Goal: Information Seeking & Learning: Learn about a topic

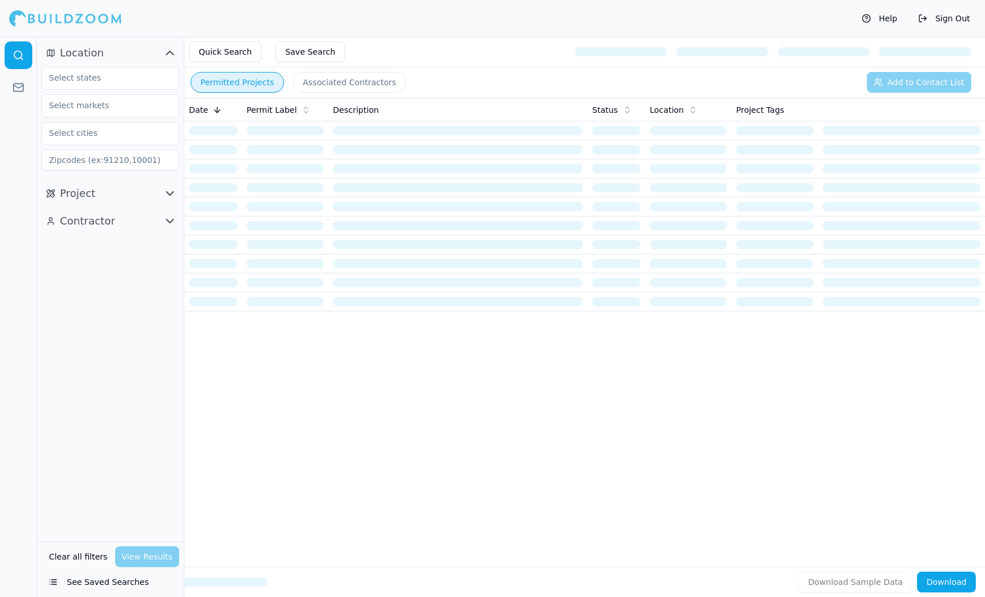
click at [401, 25] on div "Help Sign Out" at bounding box center [492, 18] width 985 height 37
click at [519, 24] on div "Help Sign Out" at bounding box center [492, 18] width 985 height 37
click at [509, 428] on div "Date Permit Label Description Status Location Project Tags" at bounding box center [584, 314] width 801 height 432
click at [168, 220] on icon "button" at bounding box center [170, 221] width 14 height 14
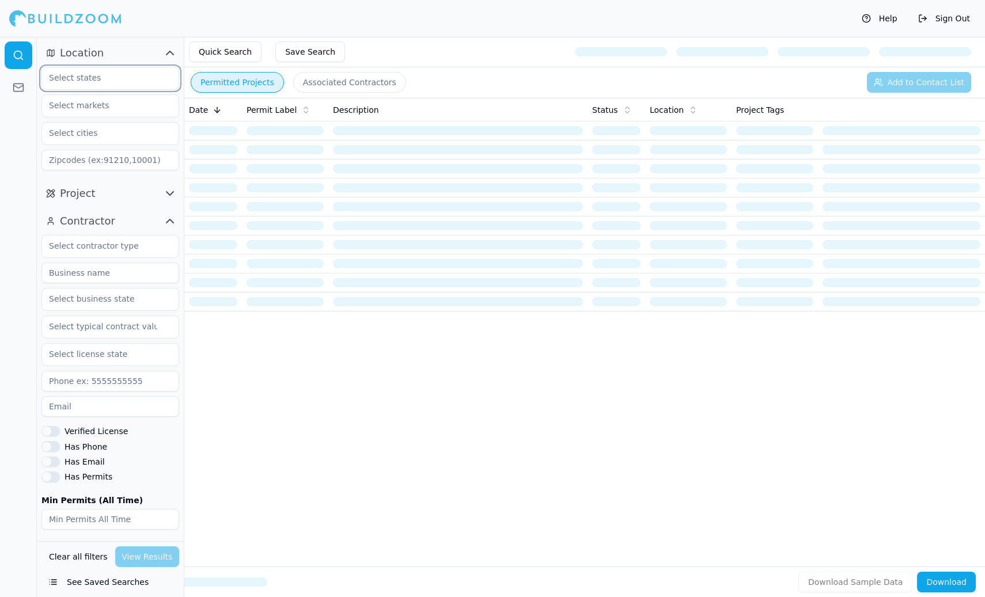
click at [104, 82] on input "text" at bounding box center [103, 77] width 122 height 21
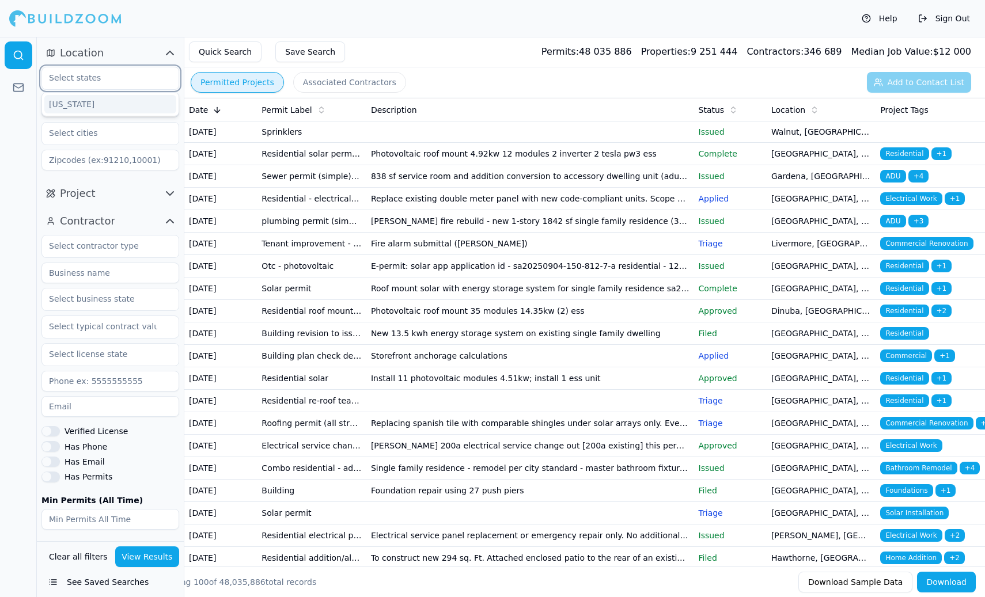
type input "California"
type input "94014"
drag, startPoint x: 111, startPoint y: 73, endPoint x: 40, endPoint y: 79, distance: 71.1
click at [40, 79] on div "Location California California 94014" at bounding box center [110, 109] width 147 height 141
type input "S"
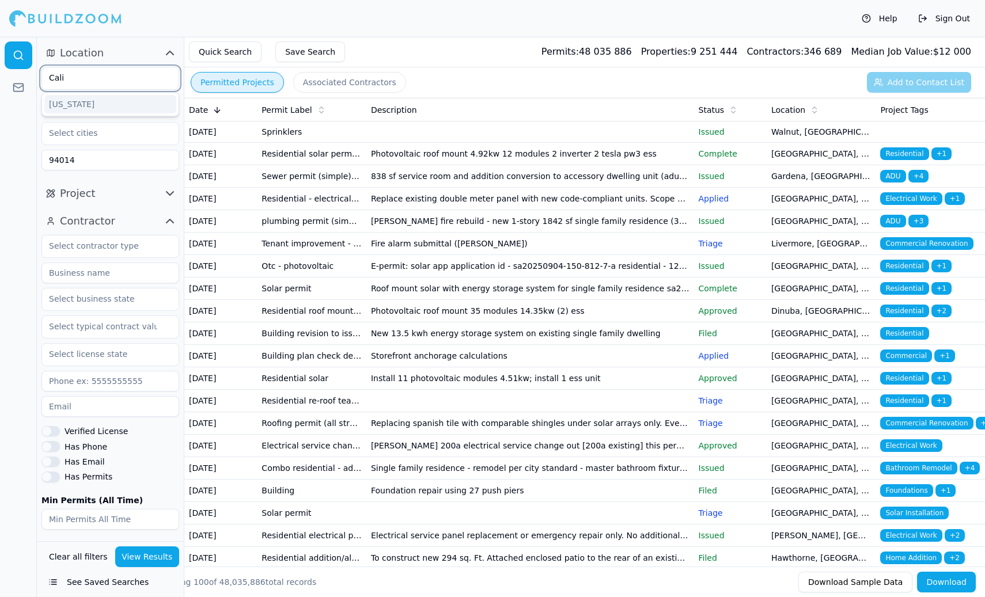
type input "California"
click at [85, 130] on input "text" at bounding box center [103, 133] width 122 height 21
type input "san francisco"
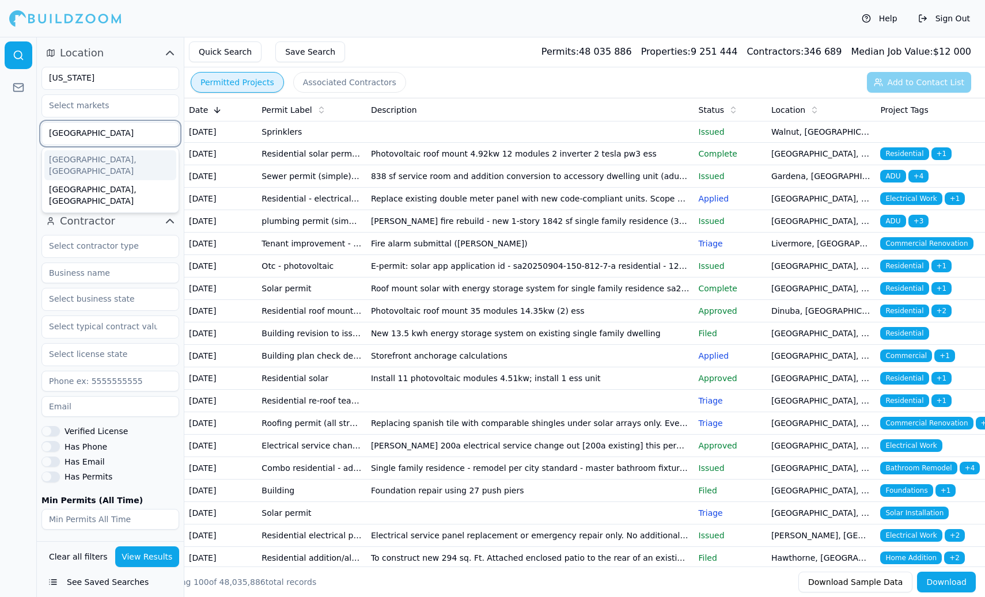
click at [93, 160] on div "San Francisco, CA" at bounding box center [110, 165] width 132 height 30
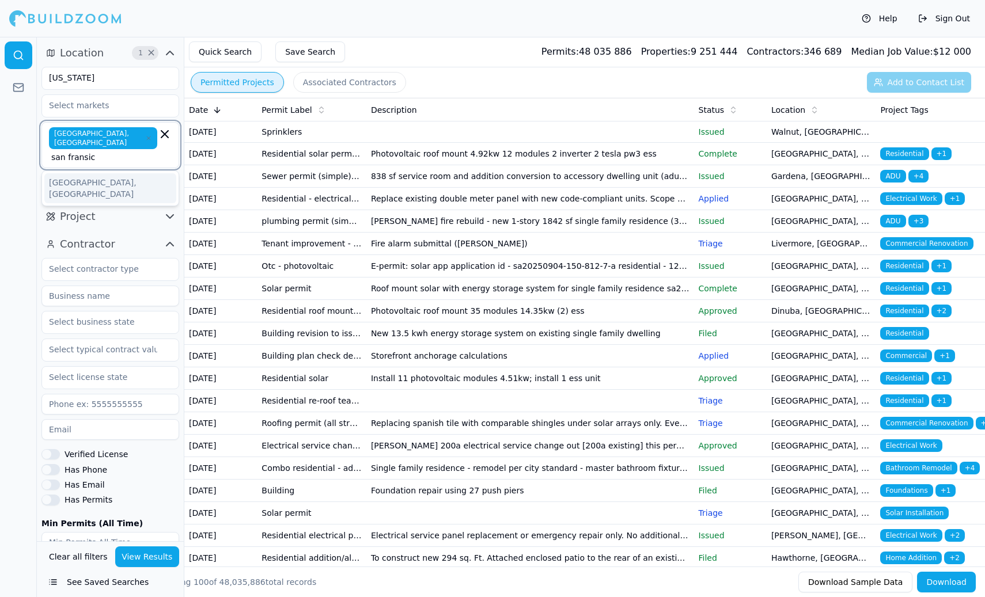
scroll to position [0, 19]
click at [90, 134] on span "San Francisco, CA" at bounding box center [103, 138] width 108 height 22
click at [166, 134] on icon "button" at bounding box center [165, 134] width 14 height 14
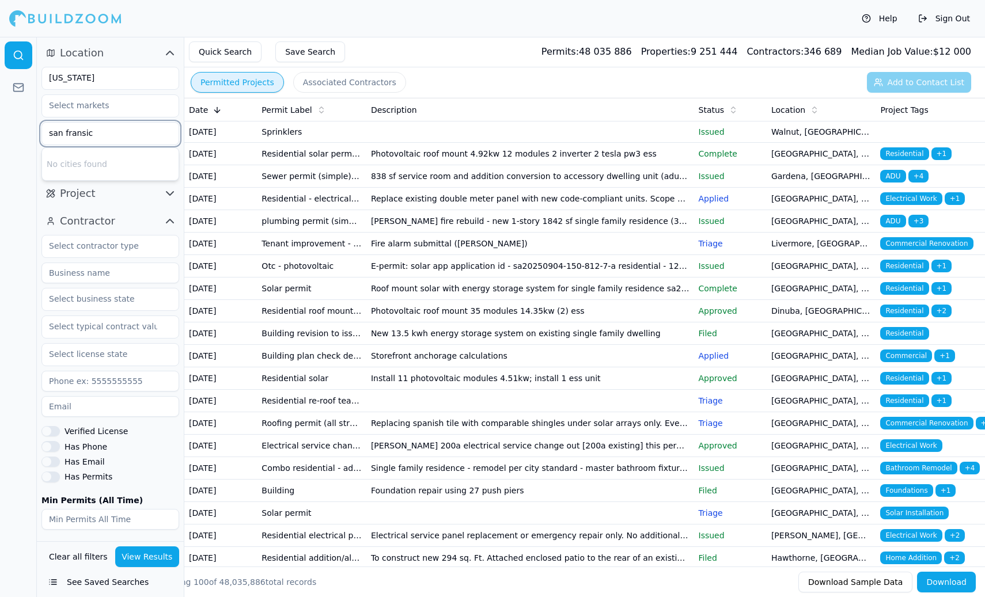
click at [132, 134] on input "san fransic" at bounding box center [103, 133] width 122 height 21
type input "san francis"
click at [97, 159] on div "San Francisco, CA" at bounding box center [110, 165] width 132 height 30
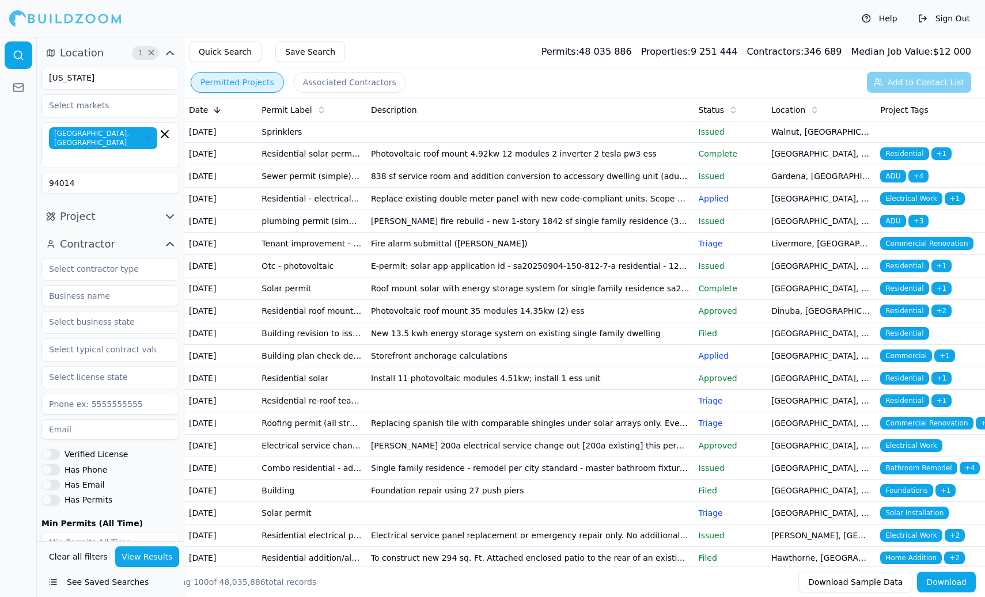
click at [22, 189] on div at bounding box center [18, 317] width 37 height 560
click at [79, 259] on input "text" at bounding box center [103, 269] width 122 height 21
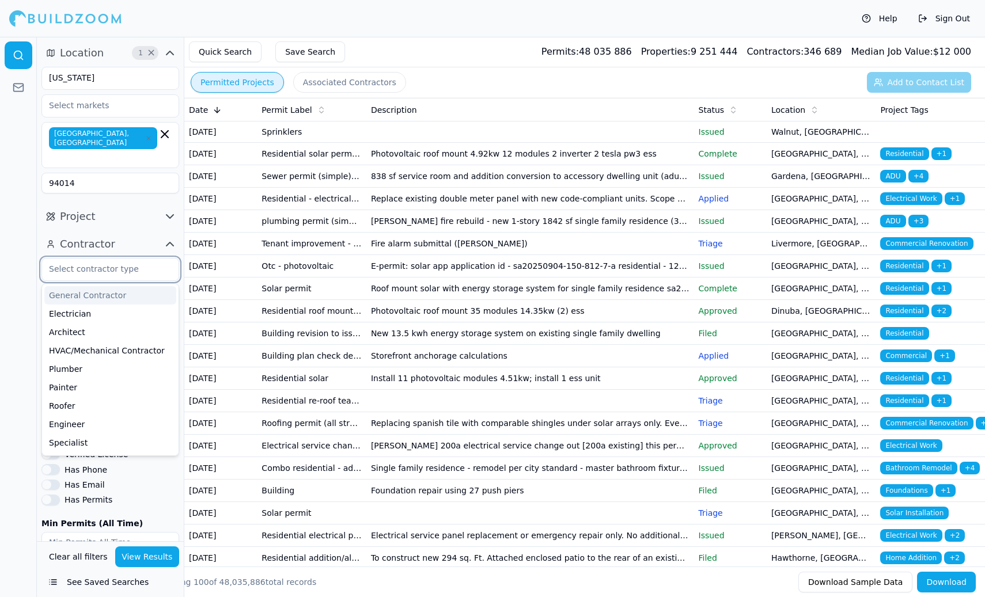
click at [105, 286] on div "General Contractor" at bounding box center [110, 295] width 132 height 18
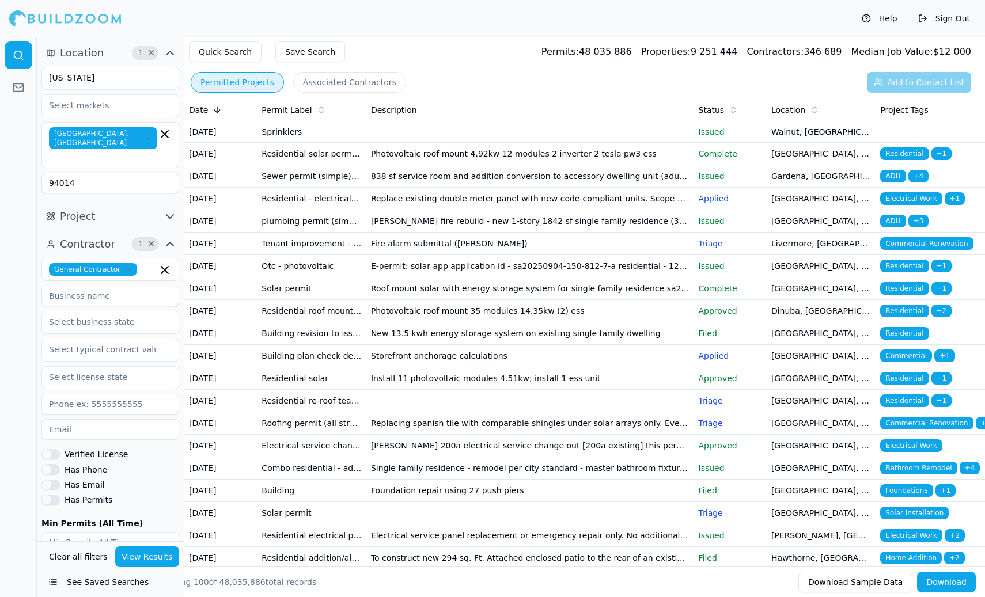
click at [25, 291] on div at bounding box center [18, 317] width 37 height 560
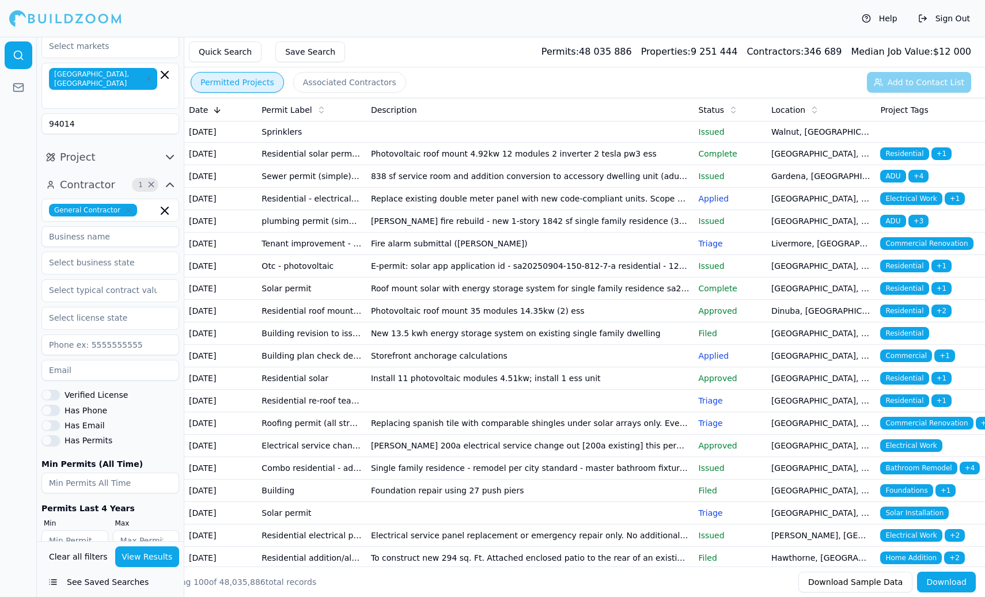
click at [169, 178] on icon "button" at bounding box center [170, 185] width 14 height 14
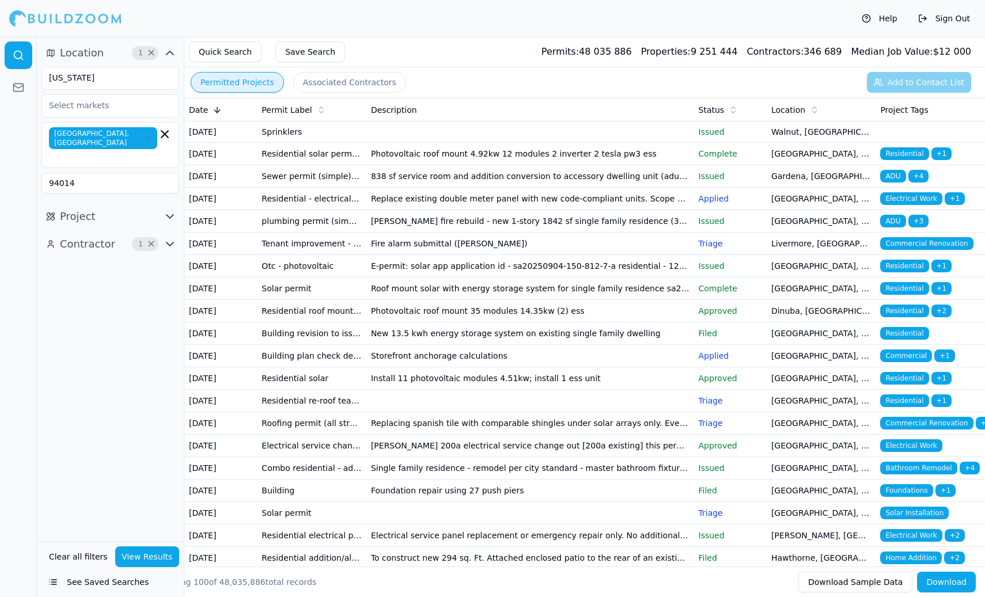
click at [173, 215] on icon "button" at bounding box center [169, 216] width 7 height 3
click at [171, 210] on icon "button" at bounding box center [170, 217] width 14 height 14
click at [170, 237] on icon "button" at bounding box center [170, 244] width 14 height 14
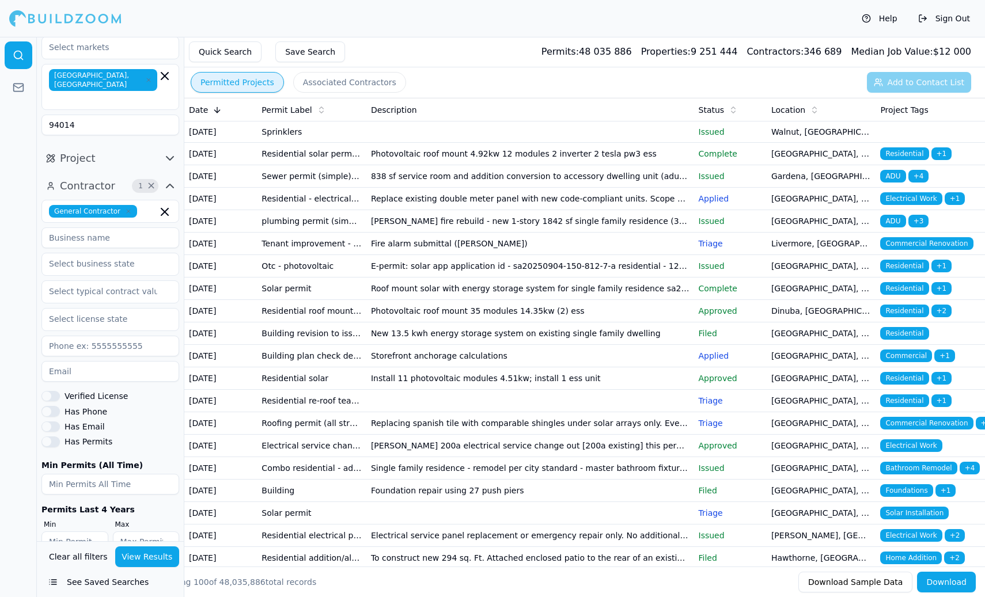
scroll to position [59, 0]
click at [139, 561] on button "View Results" at bounding box center [147, 557] width 65 height 21
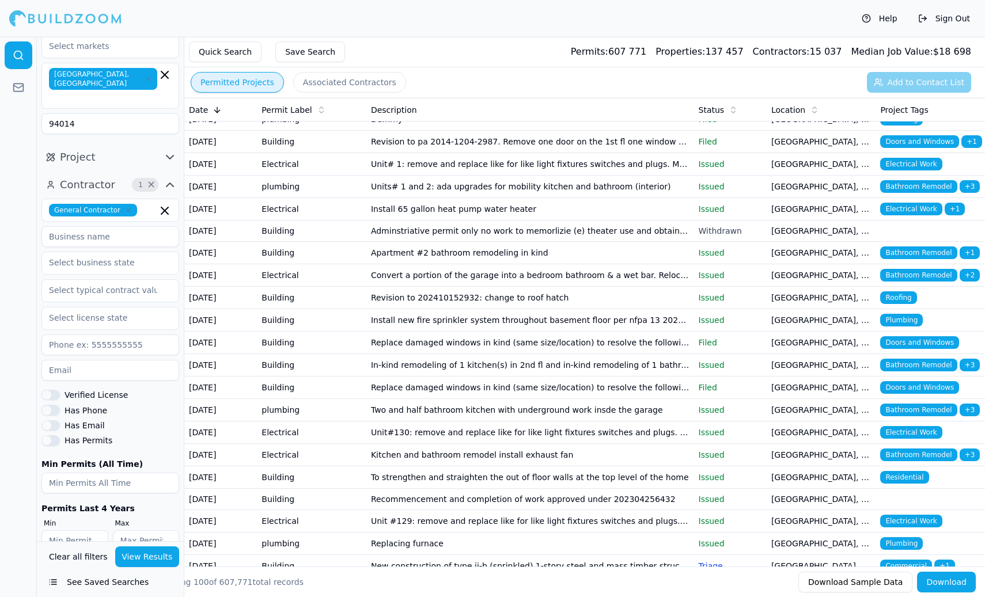
scroll to position [0, 0]
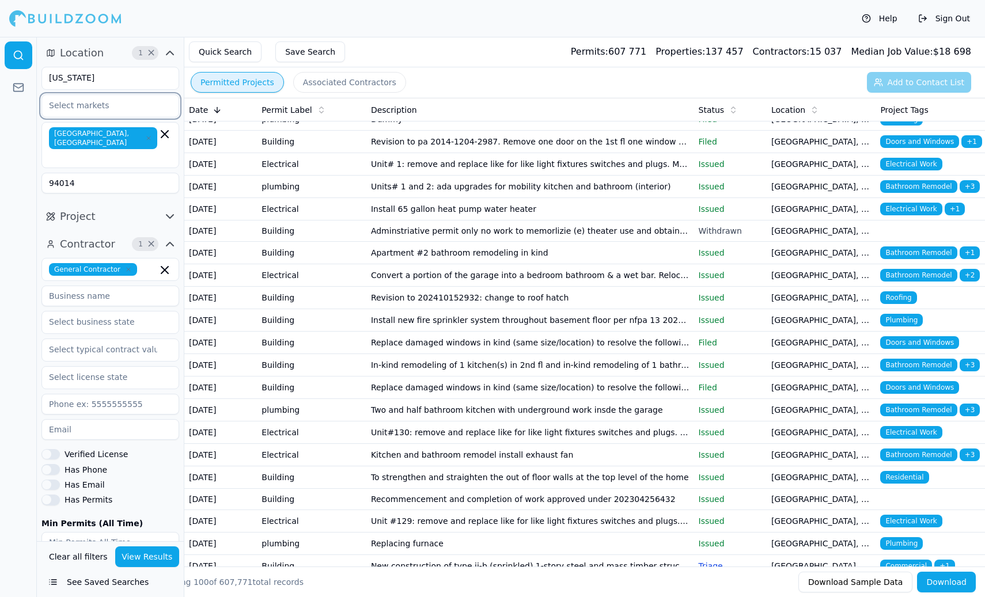
click at [126, 104] on input "text" at bounding box center [103, 105] width 122 height 21
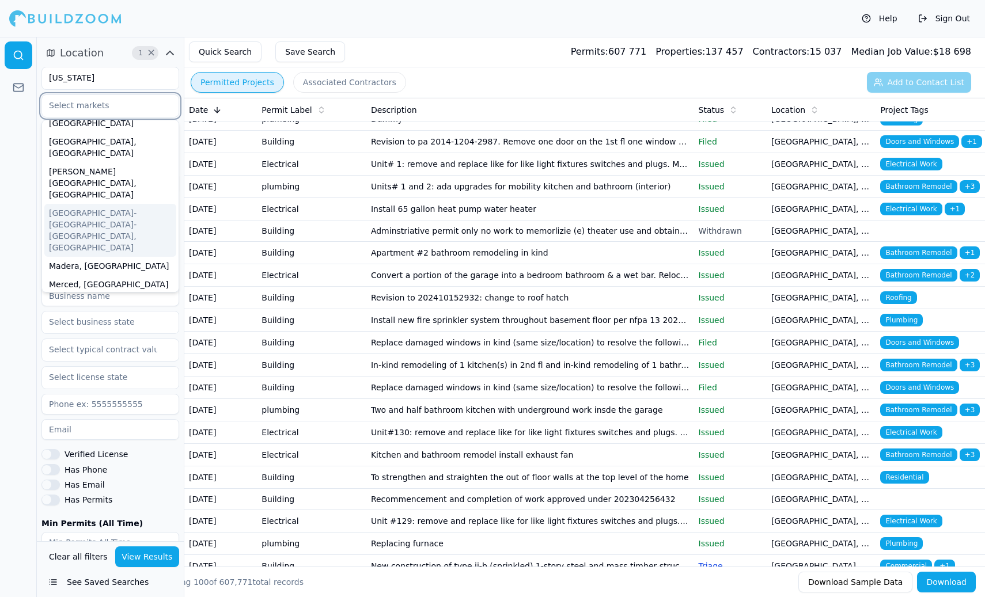
scroll to position [198, 0]
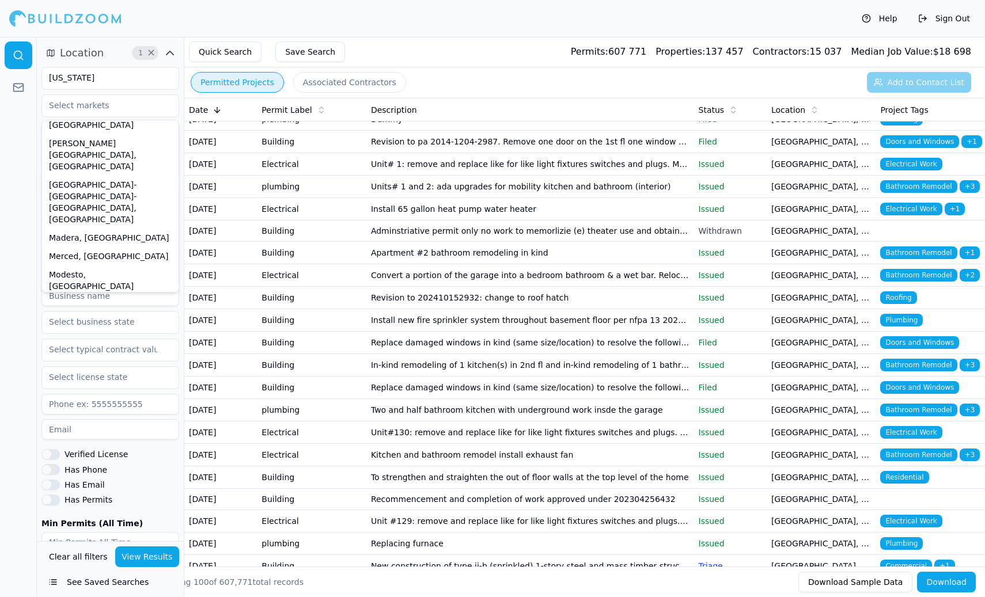
click at [10, 185] on div at bounding box center [18, 317] width 37 height 560
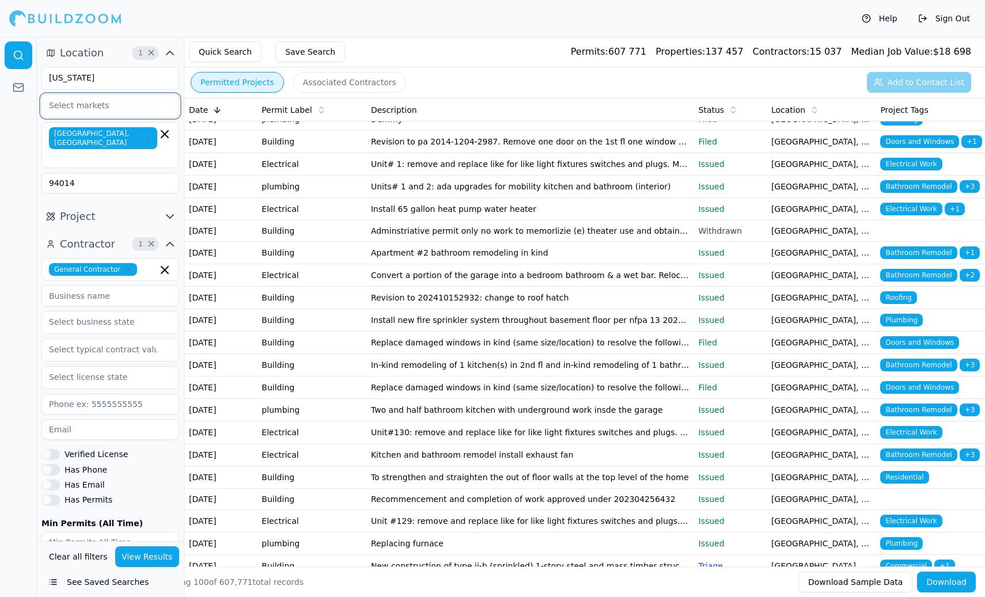
click at [103, 104] on input "text" at bounding box center [103, 105] width 122 height 21
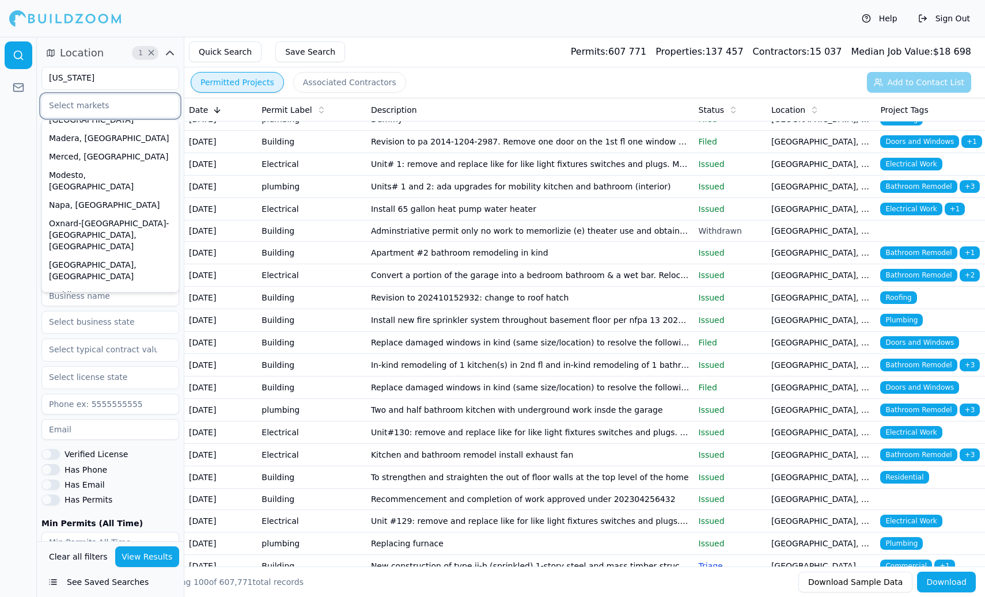
scroll to position [297, 0]
click at [91, 505] on div "San Francisco-Oakland-Berkeley, CA" at bounding box center [110, 531] width 132 height 53
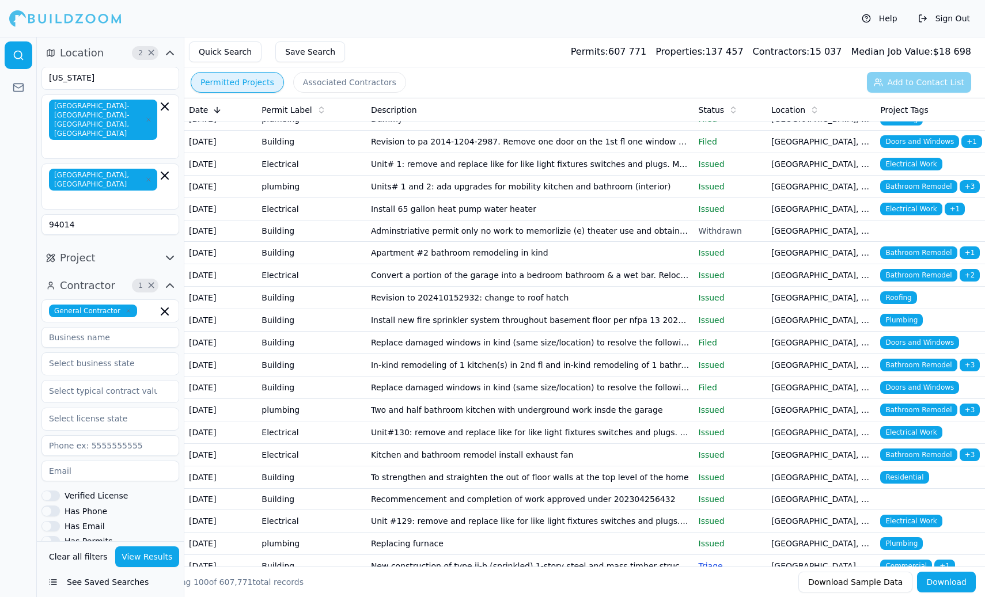
click at [11, 181] on div at bounding box center [18, 317] width 37 height 560
click at [167, 172] on icon "button" at bounding box center [164, 175] width 7 height 7
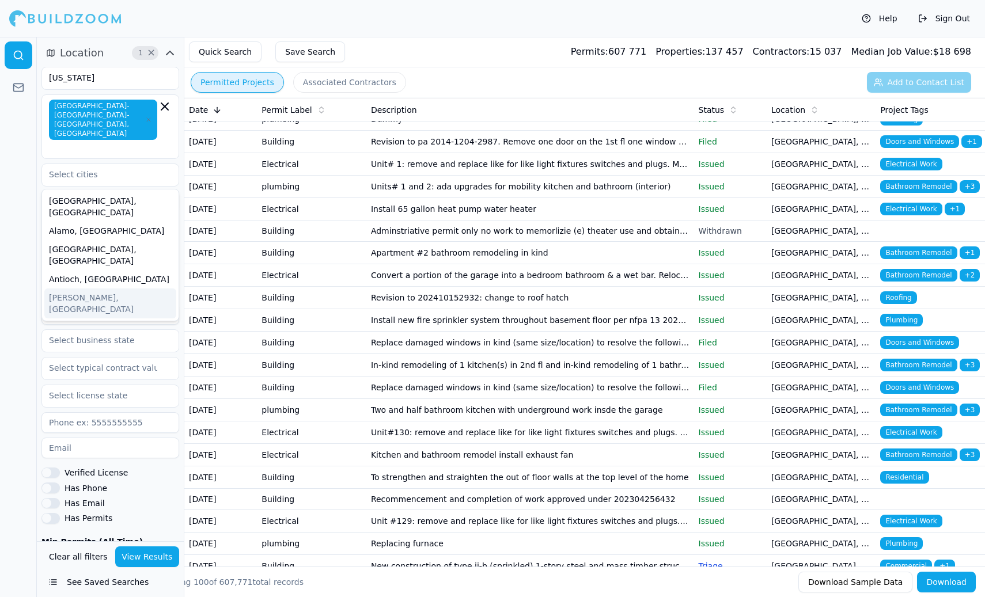
click at [15, 269] on div at bounding box center [18, 317] width 37 height 560
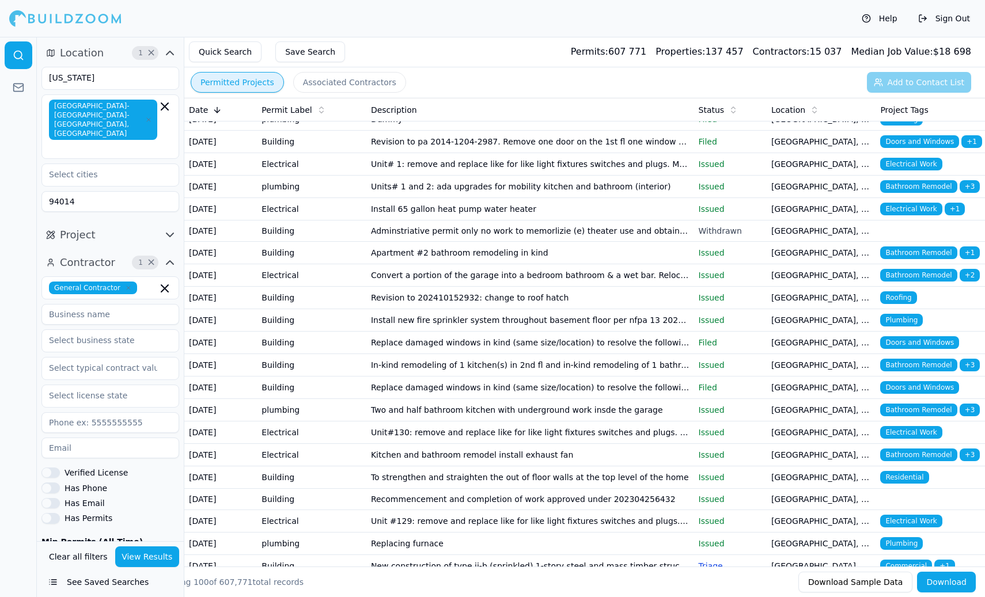
click at [149, 555] on button "View Results" at bounding box center [147, 557] width 65 height 21
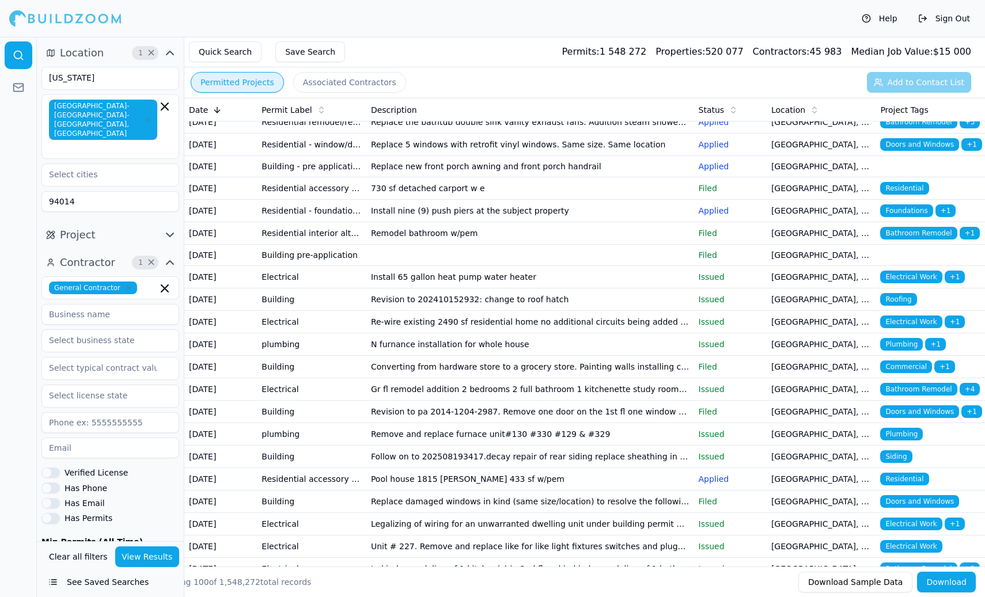
click at [166, 233] on icon "button" at bounding box center [169, 234] width 7 height 3
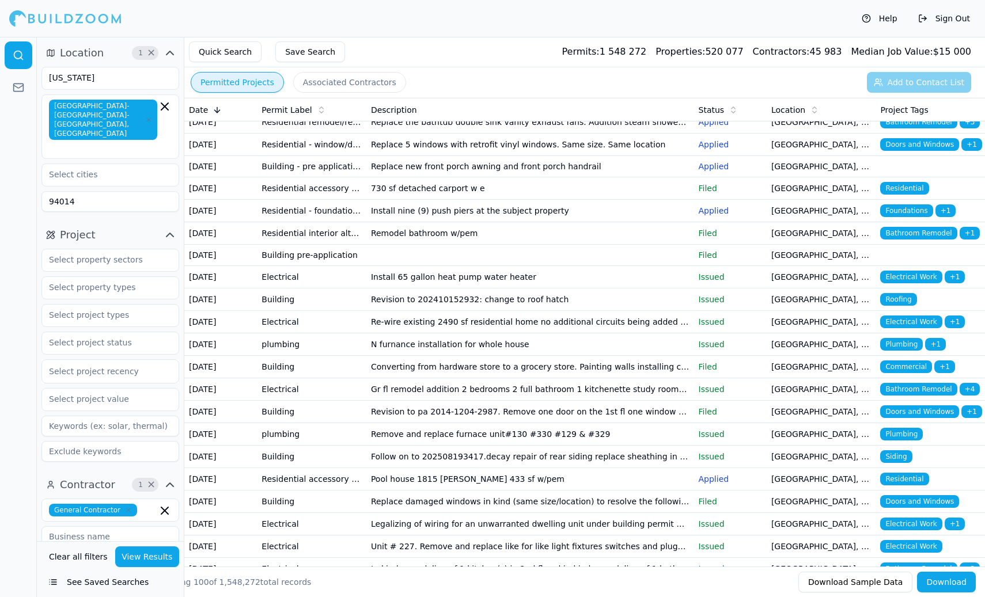
click at [83, 416] on input at bounding box center [110, 426] width 138 height 21
type input "n"
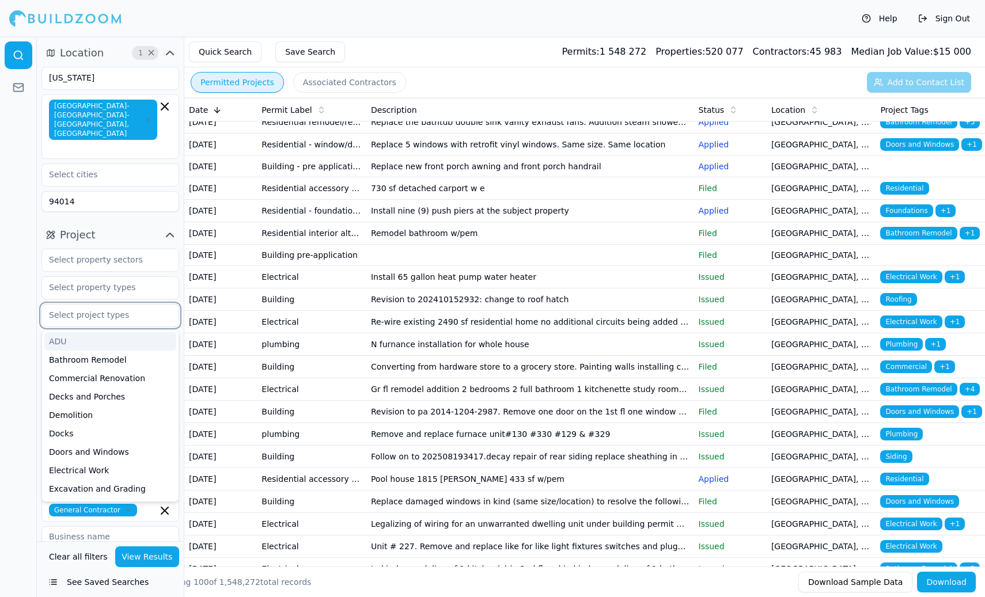
click at [82, 305] on input "text" at bounding box center [103, 315] width 122 height 21
type input "new"
click at [71, 332] on div "New Construction" at bounding box center [110, 341] width 132 height 18
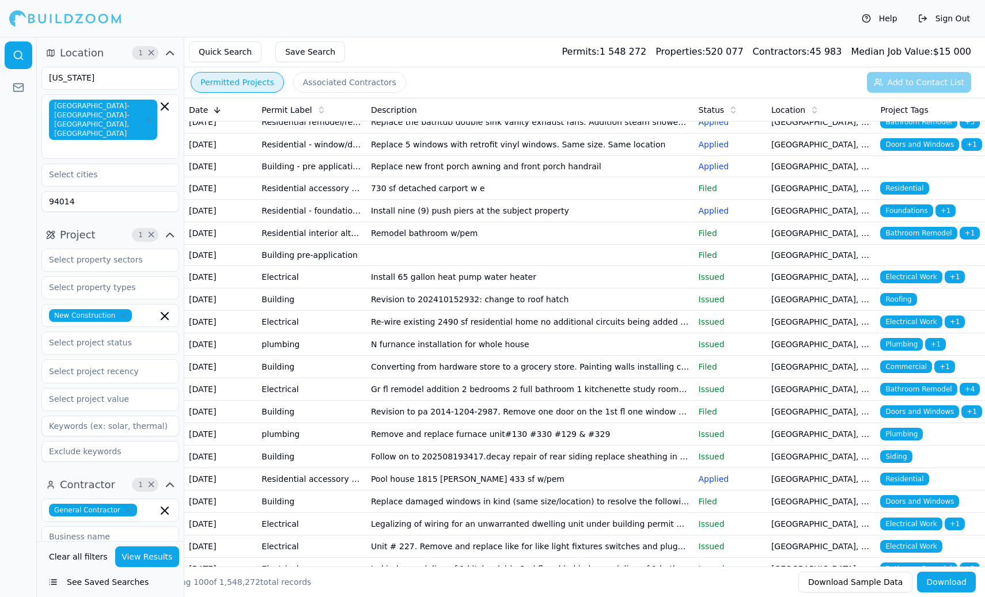
click at [17, 334] on div at bounding box center [18, 317] width 37 height 560
click at [155, 557] on button "View Results" at bounding box center [147, 557] width 65 height 21
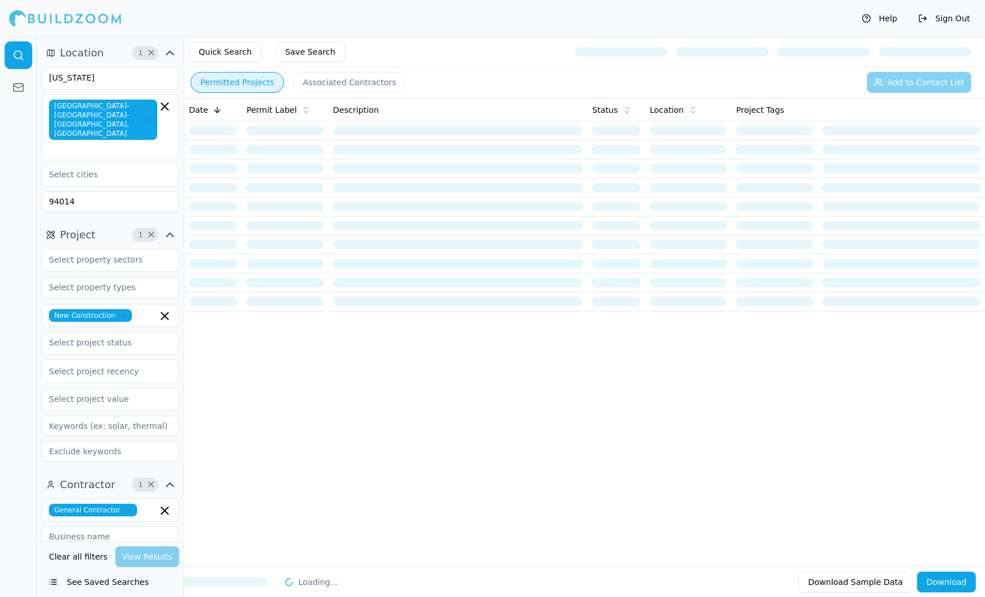
click at [19, 220] on div at bounding box center [18, 317] width 37 height 560
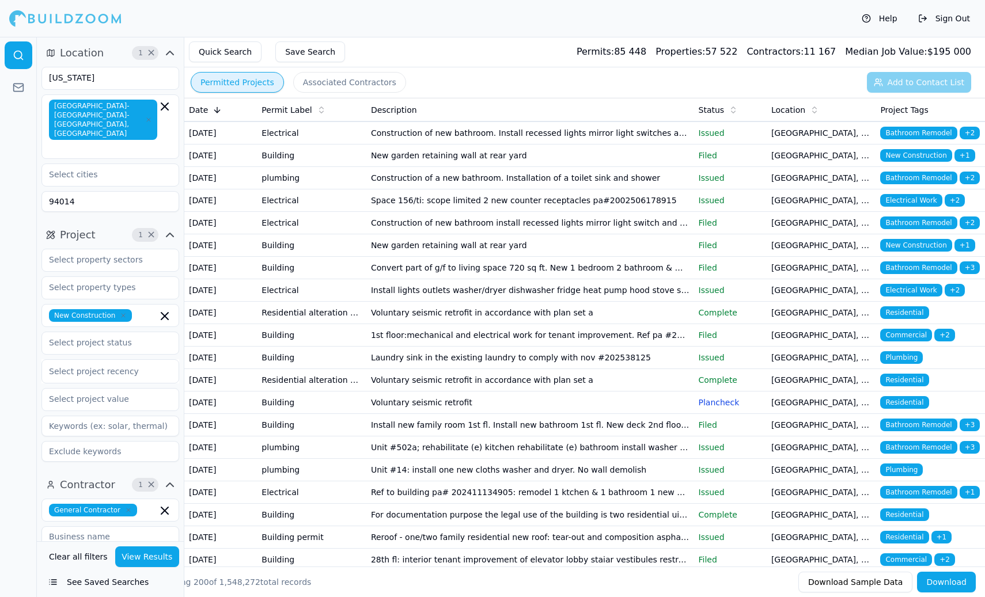
scroll to position [25, 0]
